Goal: Task Accomplishment & Management: Manage account settings

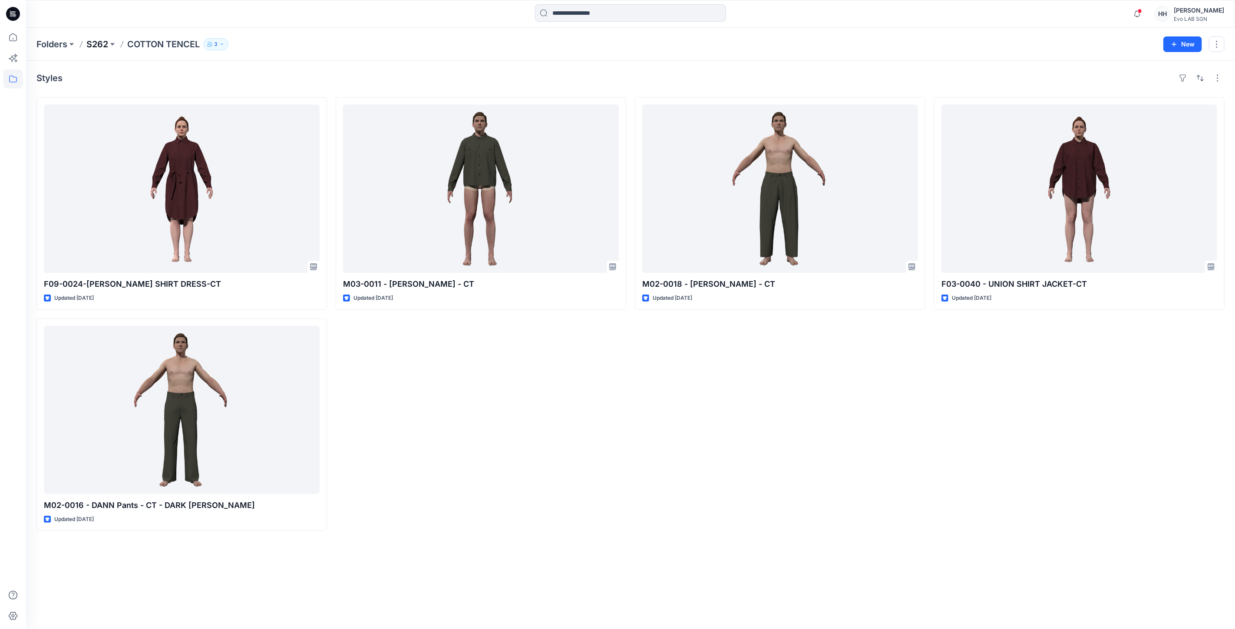
click at [89, 43] on p "S262" at bounding box center [97, 44] width 22 height 12
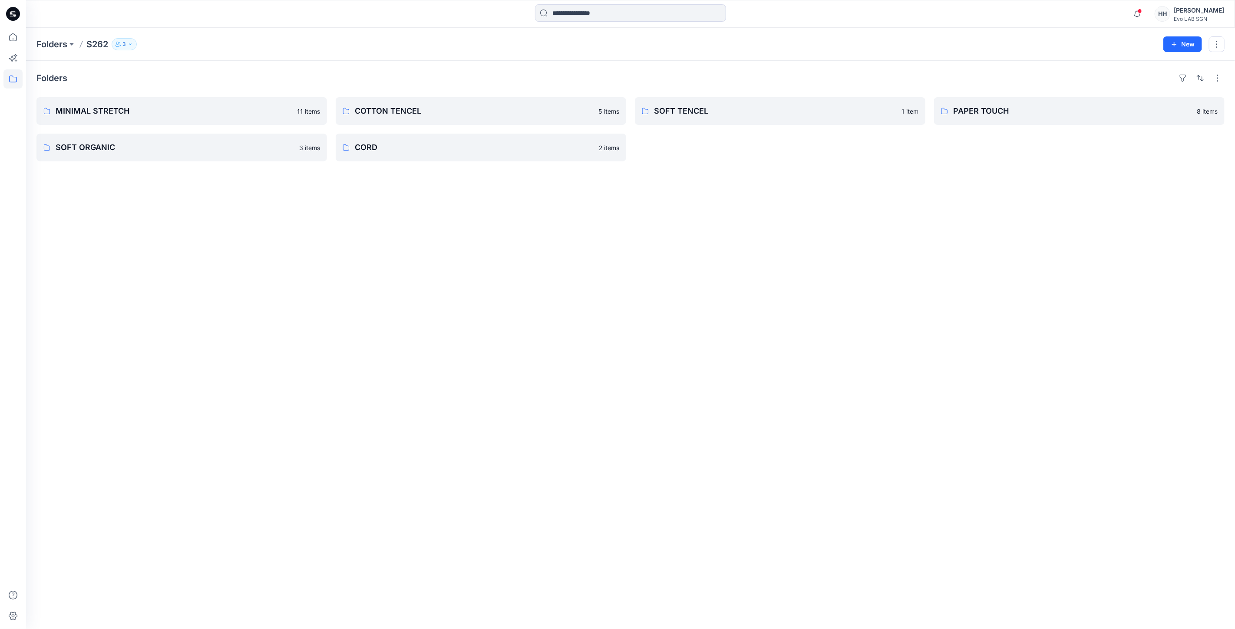
click at [123, 41] on p "3" at bounding box center [123, 45] width 3 height 10
click at [225, 67] on icon "Manage Users" at bounding box center [228, 68] width 7 height 7
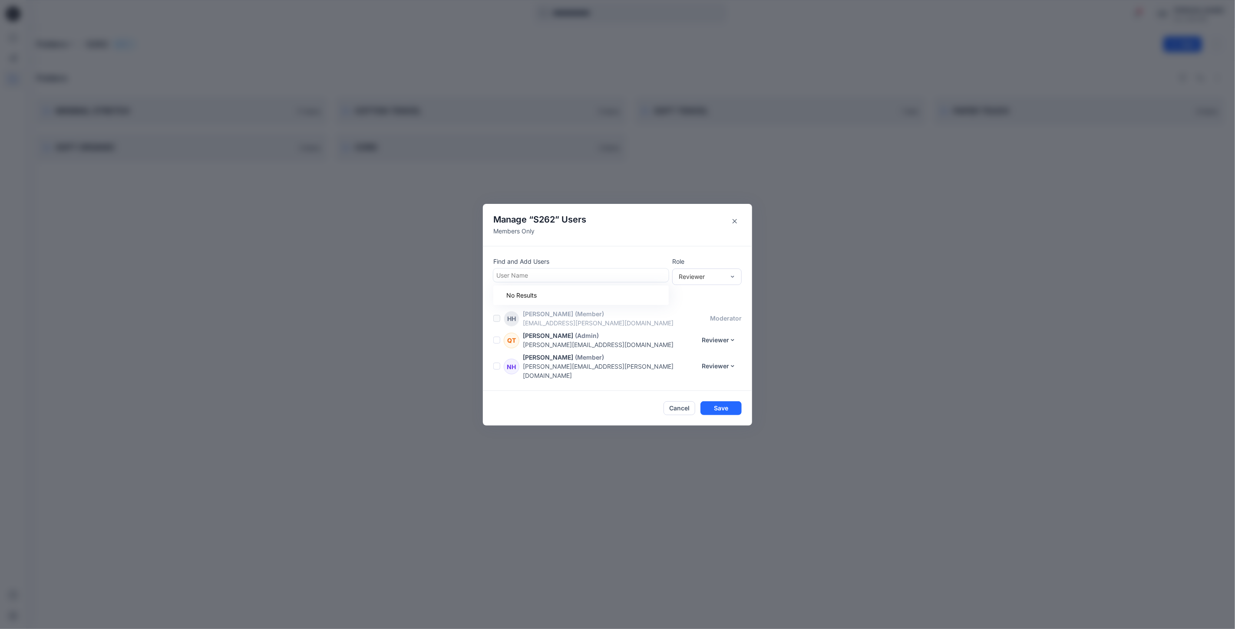
click at [574, 280] on div at bounding box center [580, 275] width 169 height 11
type input "**"
click at [569, 293] on div "MV [PERSON_NAME]" at bounding box center [580, 296] width 175 height 19
click at [726, 405] on button "Save" at bounding box center [720, 409] width 41 height 14
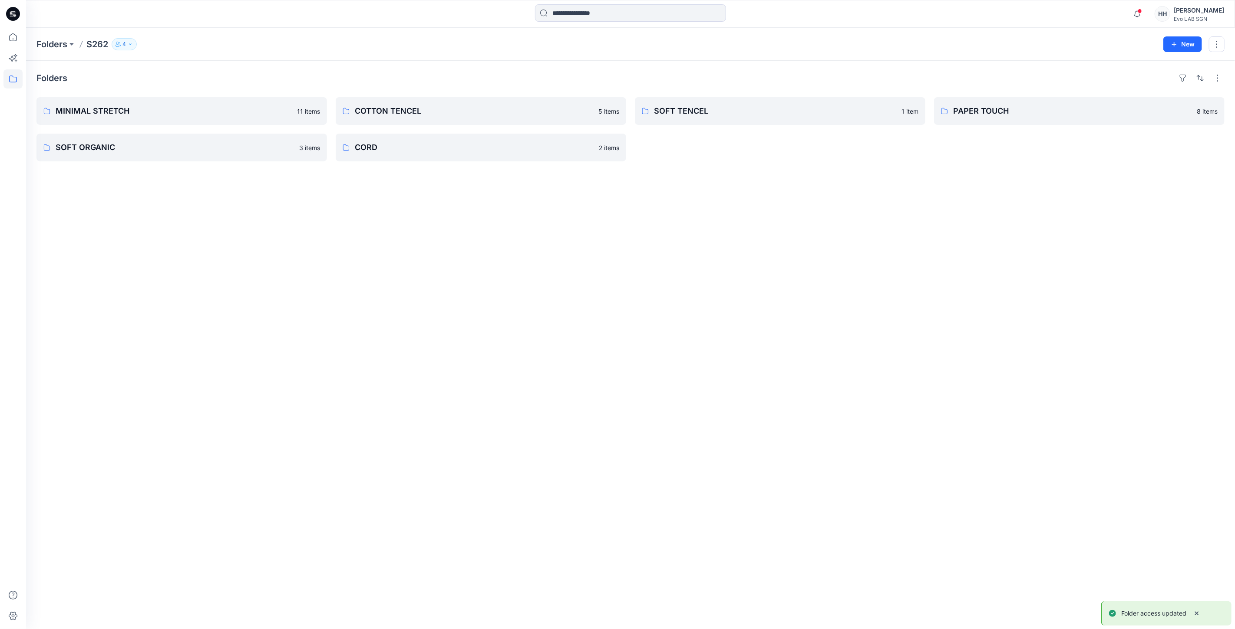
click at [129, 45] on icon "button" at bounding box center [130, 44] width 5 height 5
click at [298, 212] on div "Folders MINIMAL STRETCH 11 items SOFT ORGANIC 3 items COTTON TENCEL 5 items COR…" at bounding box center [630, 345] width 1209 height 569
click at [94, 45] on p "S262" at bounding box center [97, 44] width 22 height 12
click at [14, 80] on icon at bounding box center [12, 78] width 19 height 19
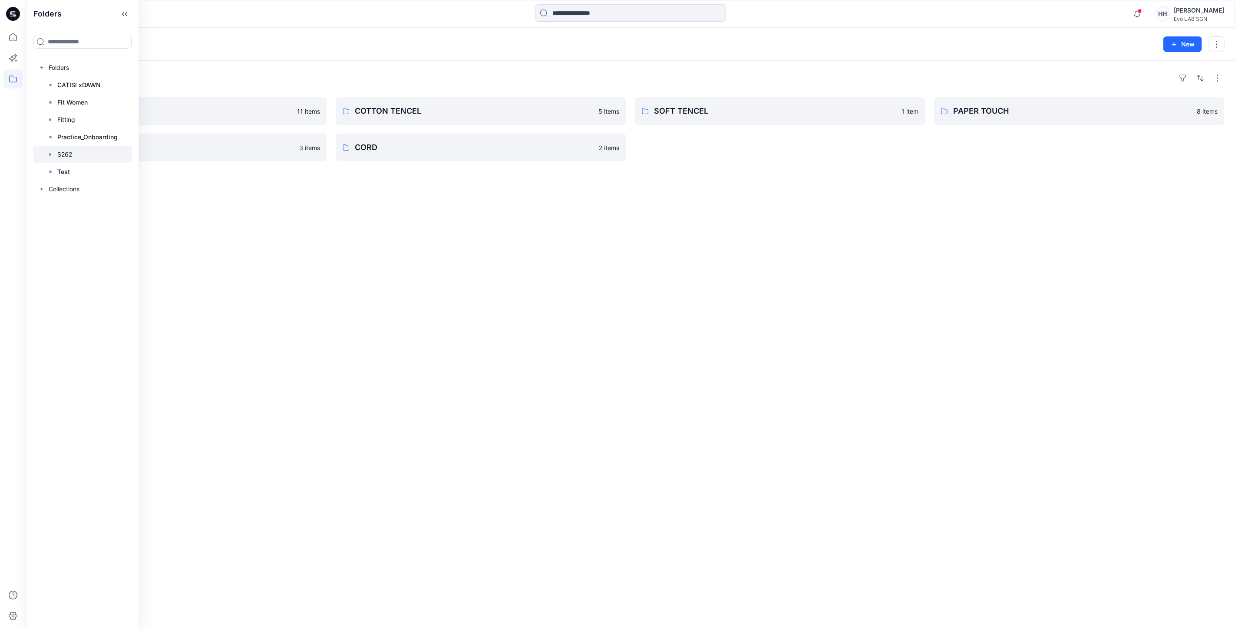
click at [76, 156] on div at bounding box center [82, 154] width 99 height 17
click at [625, 205] on div "Folders MINIMAL STRETCH 11 items SOFT ORGANIC 3 items COTTON TENCEL 5 items COR…" at bounding box center [630, 345] width 1209 height 569
click at [43, 75] on h4 "Folders" at bounding box center [51, 78] width 31 height 10
click at [7, 84] on icon at bounding box center [12, 78] width 19 height 19
click at [82, 66] on div at bounding box center [82, 67] width 99 height 17
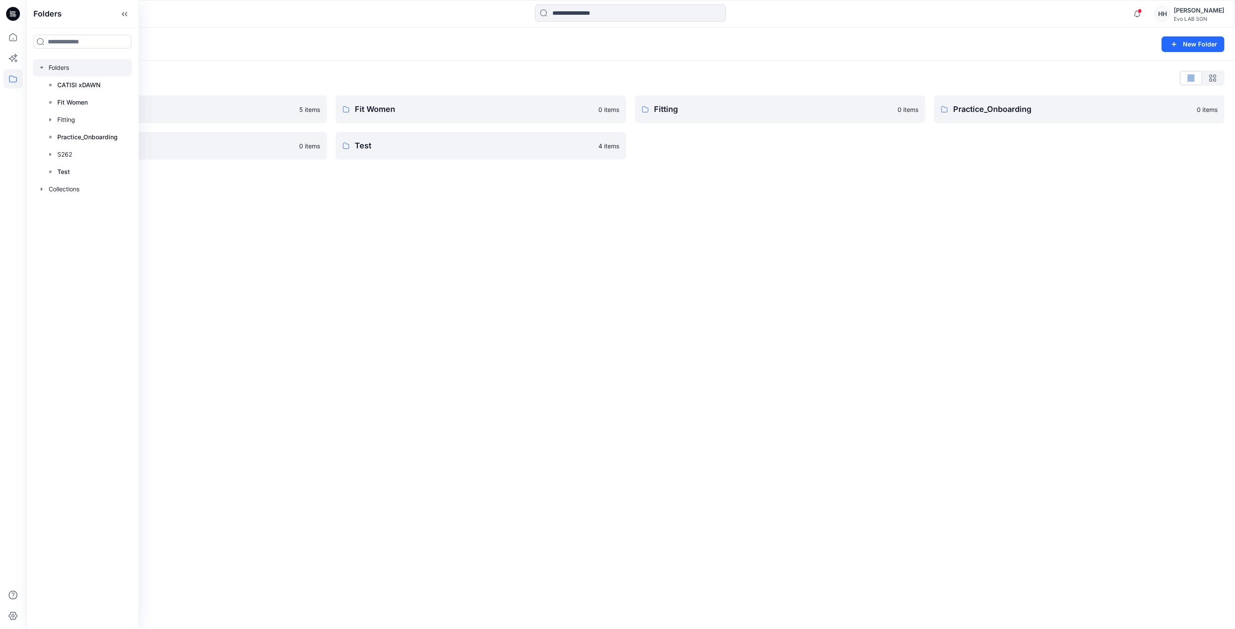
click at [320, 229] on div "Folders New Folder Folders List CATISI xDAWN 5 items S262 0 items Fit Women 0 i…" at bounding box center [630, 329] width 1209 height 602
click at [311, 146] on button "button" at bounding box center [313, 146] width 14 height 14
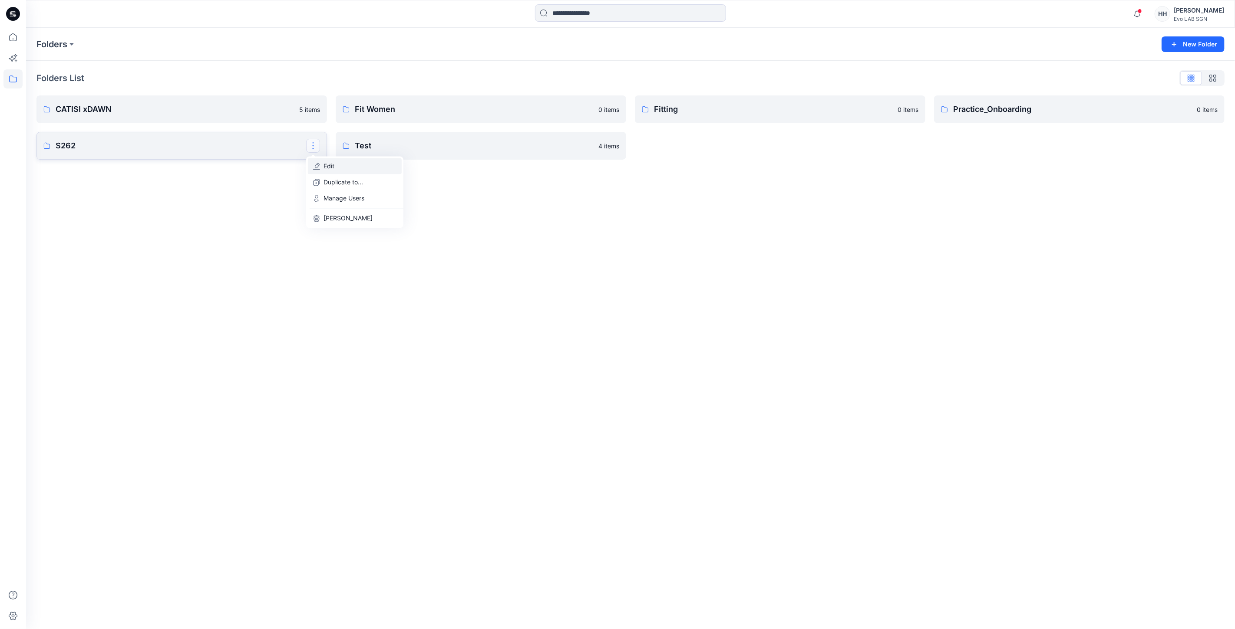
click at [345, 166] on button "Edit" at bounding box center [355, 166] width 94 height 16
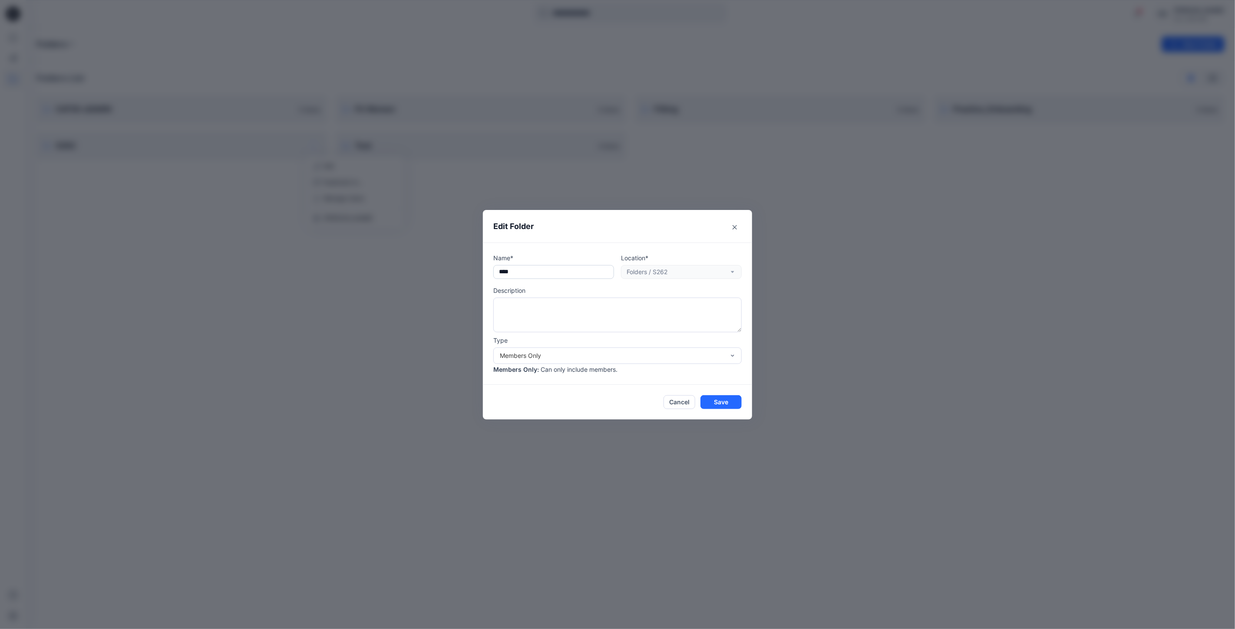
click at [497, 270] on input "****" at bounding box center [553, 272] width 121 height 14
type input "**********"
click at [722, 401] on button "Save" at bounding box center [720, 402] width 41 height 14
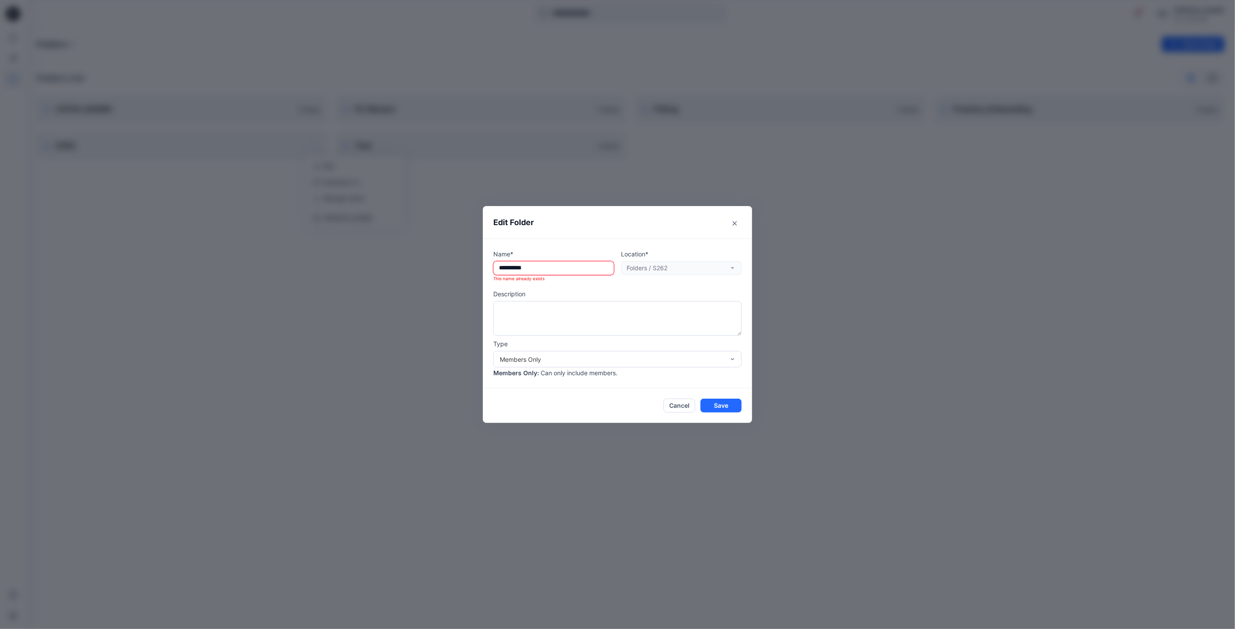
click at [587, 287] on div "**********" at bounding box center [617, 314] width 248 height 128
click at [732, 221] on icon "Close" at bounding box center [734, 223] width 4 height 4
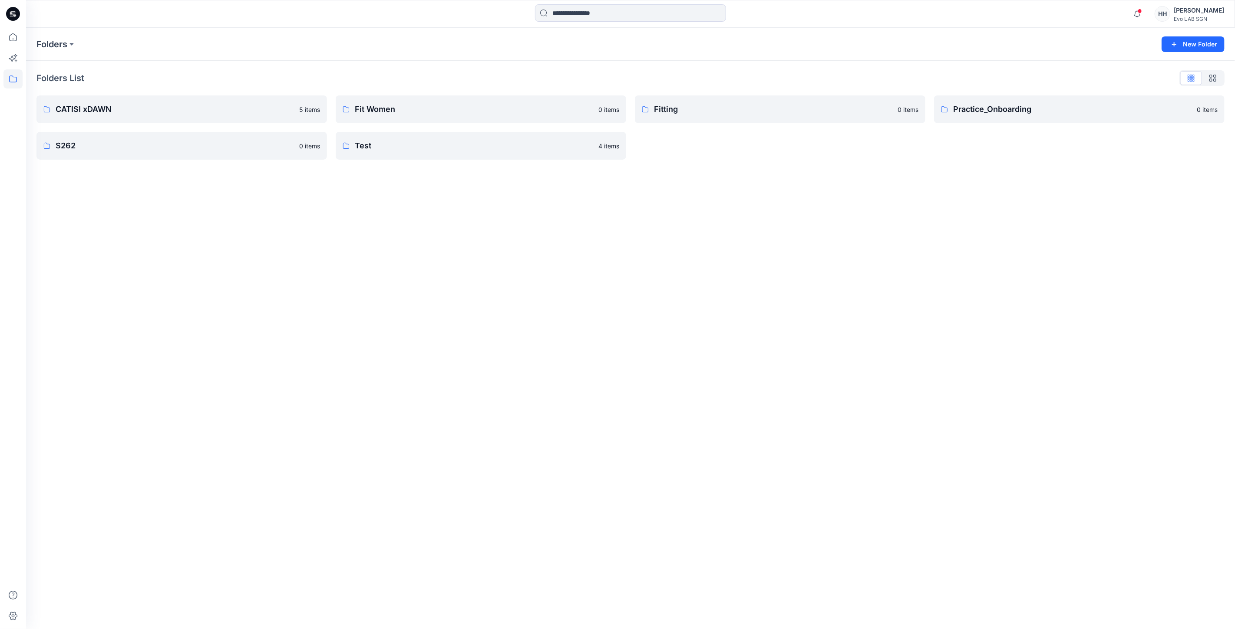
click at [268, 316] on div "Folders New Folder Folders List CATISI xDAWN 5 items S262 0 items Fit Women 0 i…" at bounding box center [630, 329] width 1209 height 602
click at [139, 149] on p "S262" at bounding box center [181, 146] width 250 height 12
click at [124, 45] on p "4" at bounding box center [123, 45] width 3 height 10
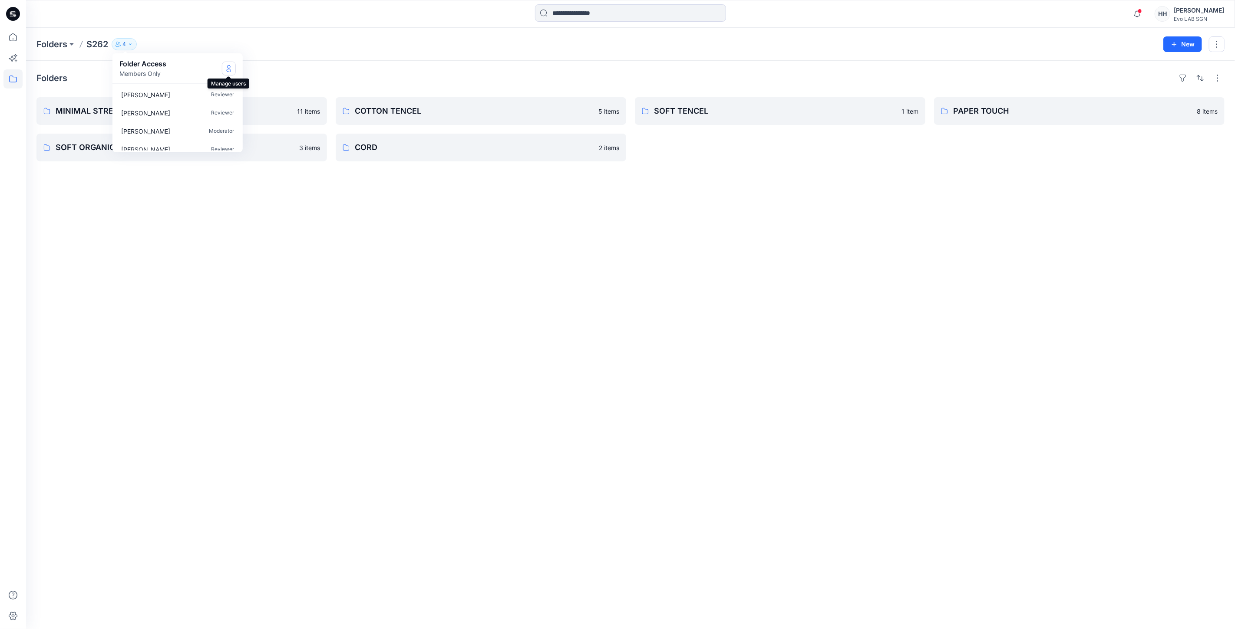
click at [231, 66] on icon "Manage Users" at bounding box center [228, 68] width 7 height 7
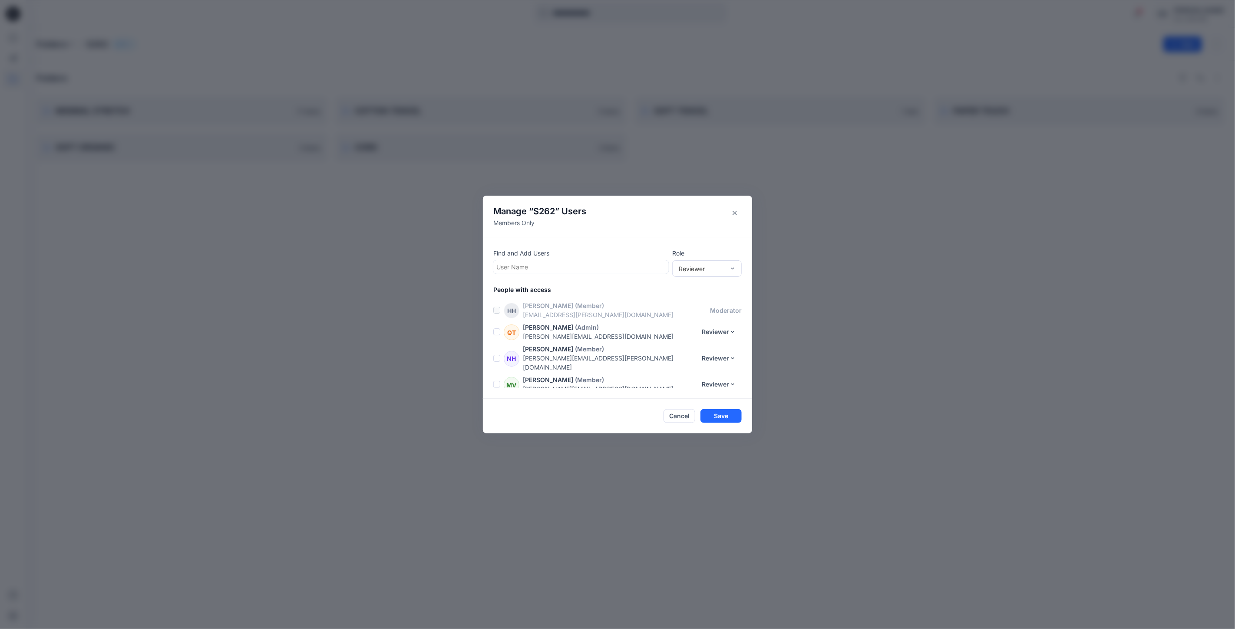
click at [553, 268] on div at bounding box center [580, 267] width 169 height 11
type input "*"
click at [552, 311] on p "[PERSON_NAME]" at bounding box center [537, 308] width 49 height 11
click at [725, 415] on button "Save" at bounding box center [720, 417] width 41 height 14
